Goal: Information Seeking & Learning: Learn about a topic

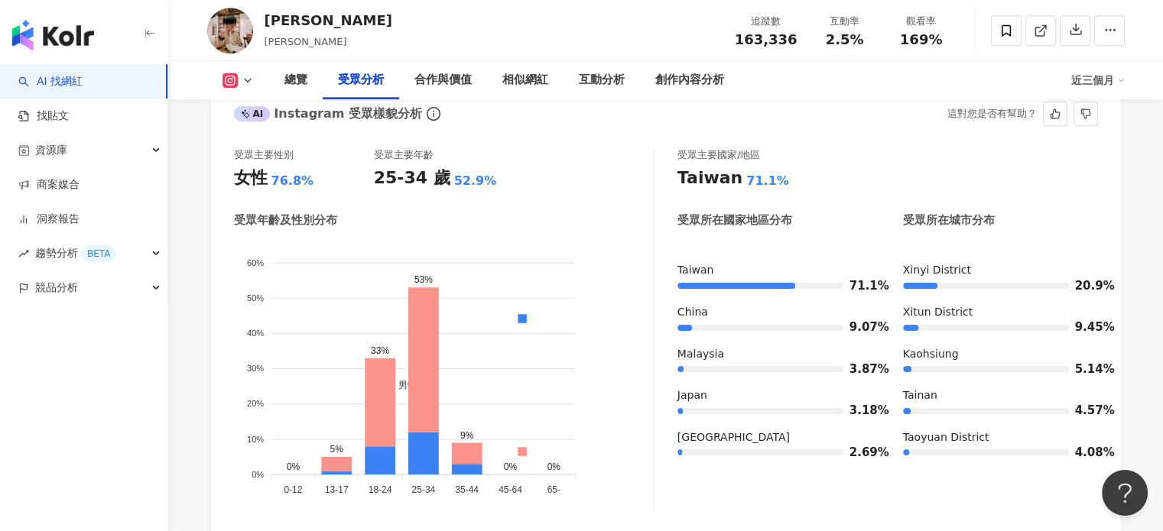
click at [866, 161] on div "受眾主要國家/地區" at bounding box center [887, 155] width 421 height 14
click at [250, 78] on icon at bounding box center [248, 80] width 12 height 12
click at [278, 143] on button "Facebook" at bounding box center [262, 144] width 92 height 21
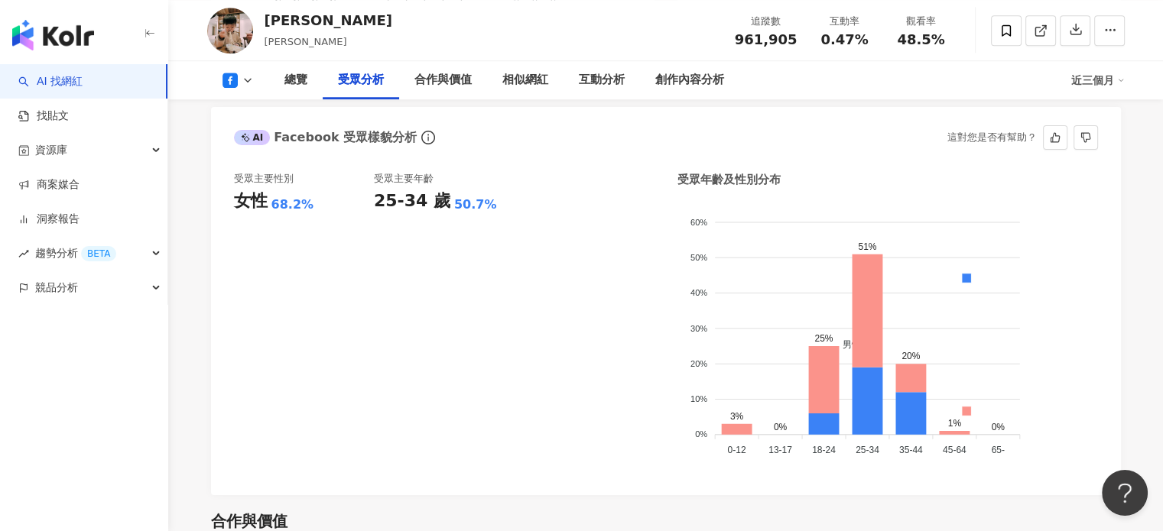
scroll to position [1418, 0]
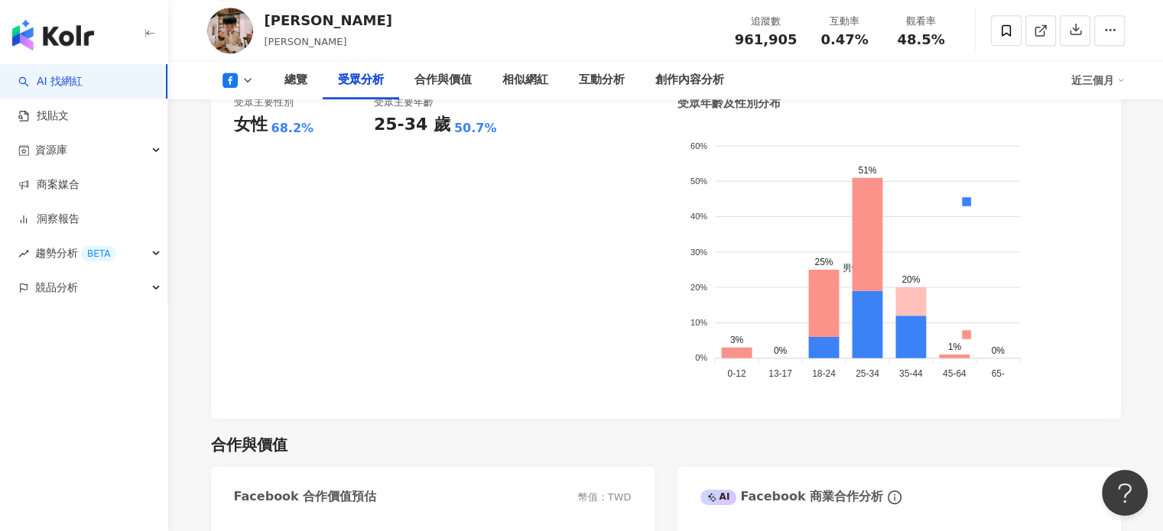
click at [248, 80] on polyline at bounding box center [248, 80] width 6 height 3
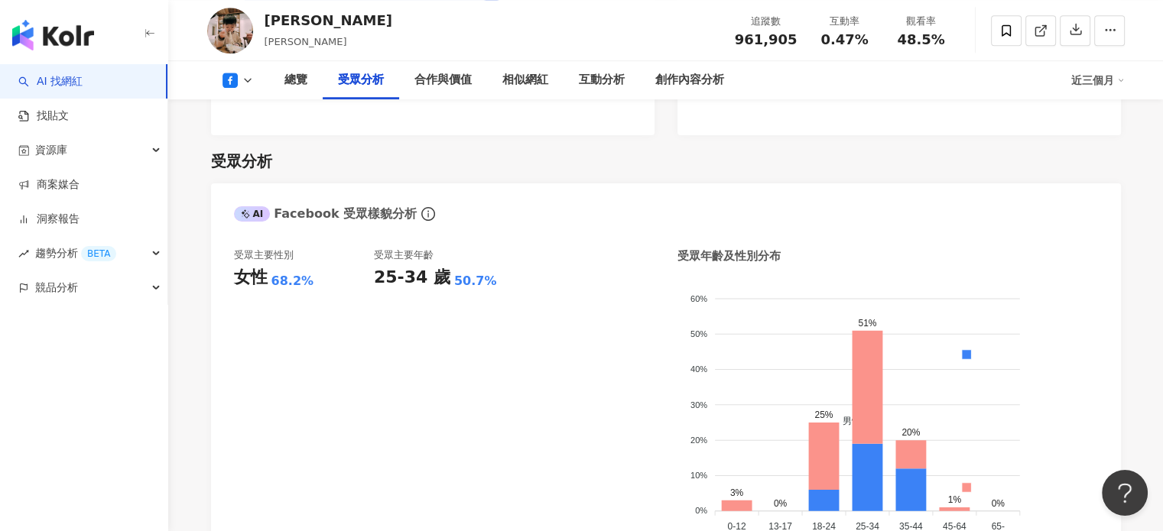
click at [242, 81] on icon at bounding box center [248, 80] width 12 height 12
click at [245, 86] on button at bounding box center [238, 80] width 62 height 15
click at [229, 107] on icon at bounding box center [223, 107] width 15 height 15
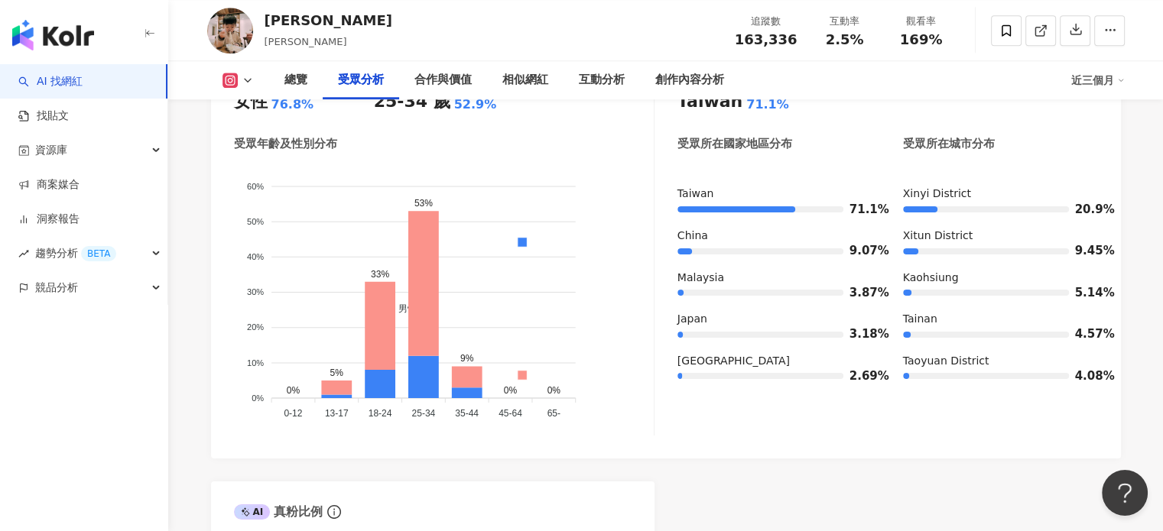
scroll to position [1356, 0]
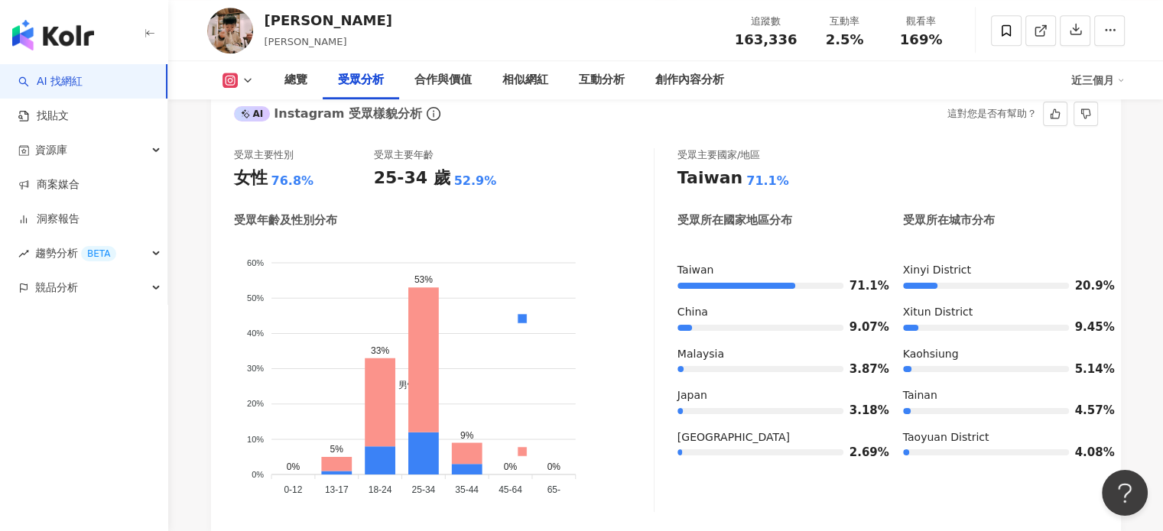
click at [514, 121] on div "AI Instagram 受眾樣貌分析 這對您是否有幫助？" at bounding box center [666, 108] width 910 height 50
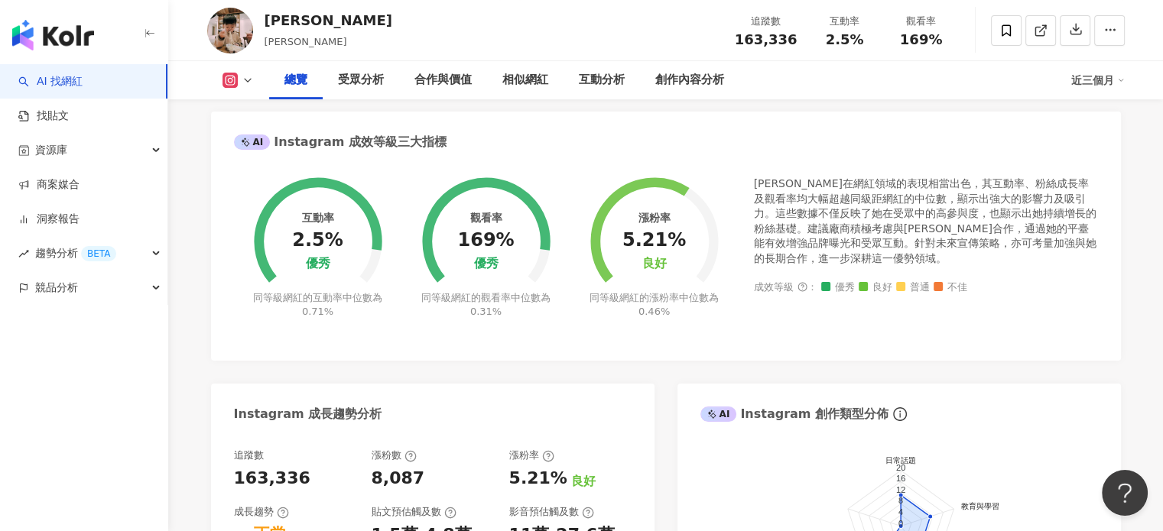
scroll to position [515, 0]
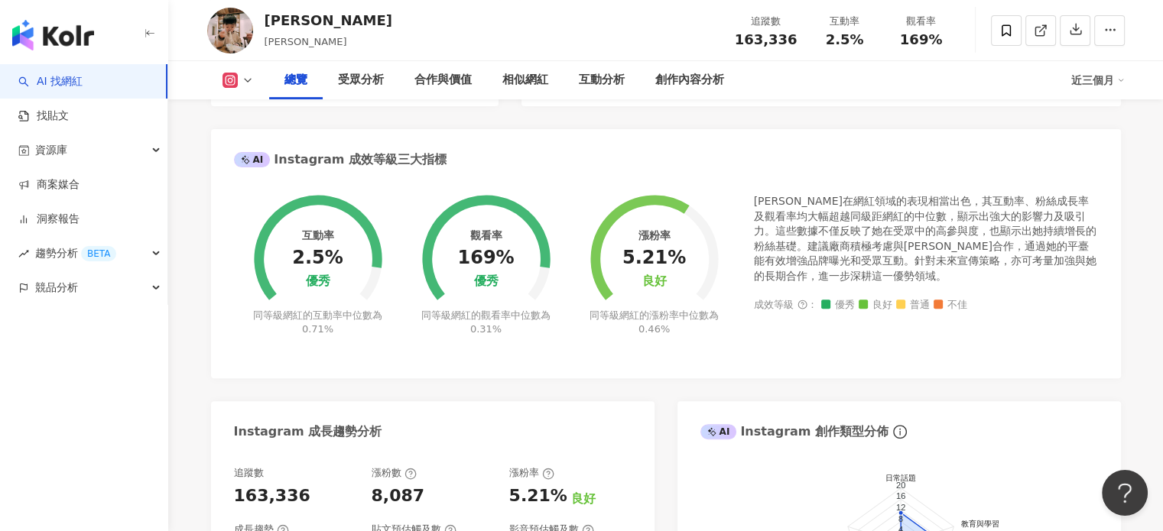
drag, startPoint x: 183, startPoint y: 135, endPoint x: 202, endPoint y: 145, distance: 21.2
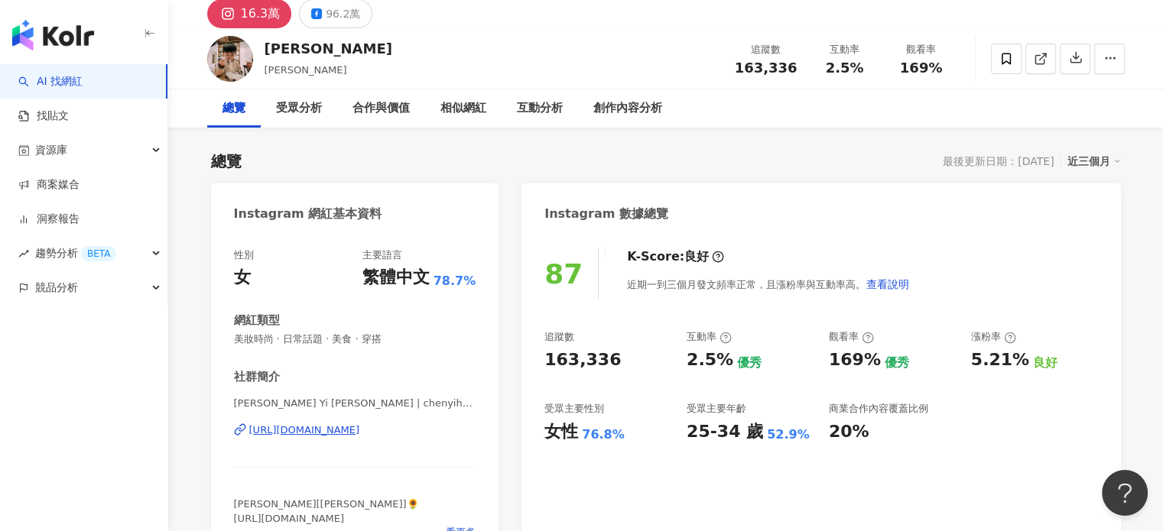
scroll to position [0, 0]
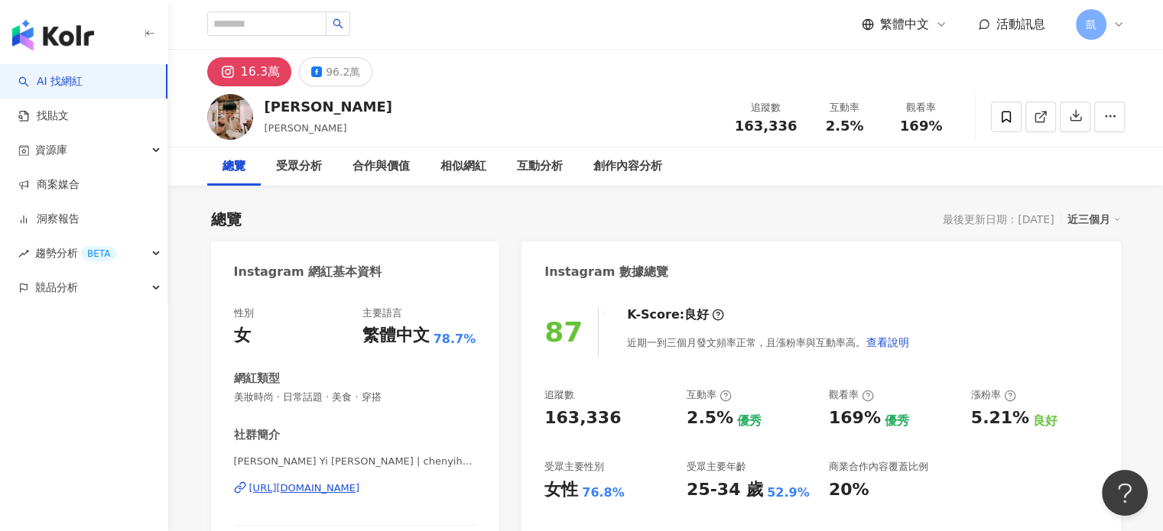
click at [739, 41] on div "繁體中文 活動訊息 [PERSON_NAME]" at bounding box center [665, 24] width 917 height 49
click at [783, 76] on div "16.3萬 96.2萬" at bounding box center [666, 68] width 979 height 37
click at [772, 28] on div "繁體中文 活動訊息 [PERSON_NAME]" at bounding box center [665, 24] width 917 height 49
click at [753, 27] on div "繁體中文 活動訊息 [PERSON_NAME]" at bounding box center [665, 24] width 917 height 49
click at [688, 21] on div "繁體中文 活動訊息 [PERSON_NAME]" at bounding box center [665, 24] width 917 height 49
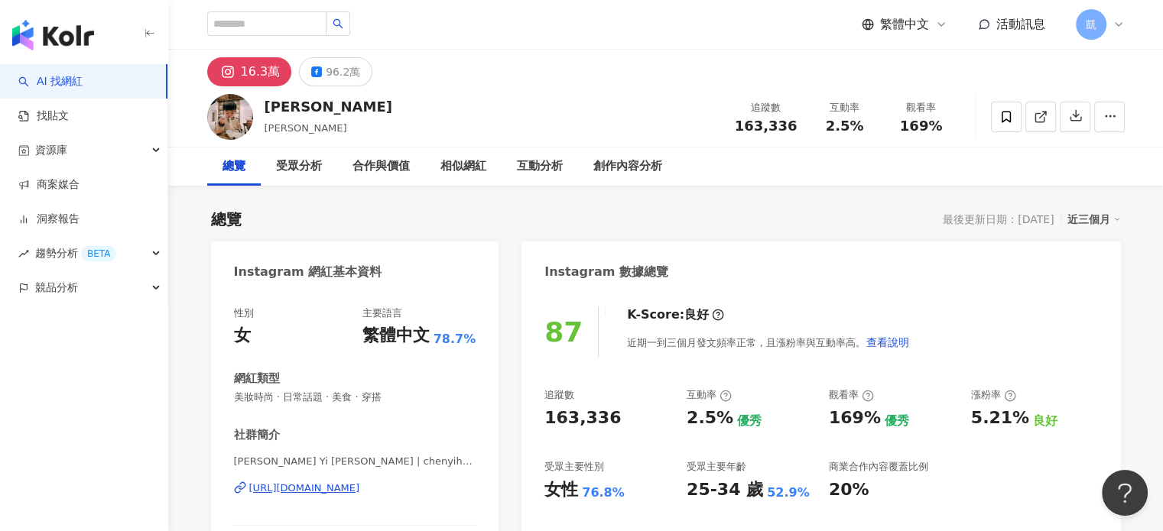
click at [755, 27] on div "繁體中文 活動訊息 [PERSON_NAME]" at bounding box center [665, 24] width 917 height 49
